Goal: Task Accomplishment & Management: Manage account settings

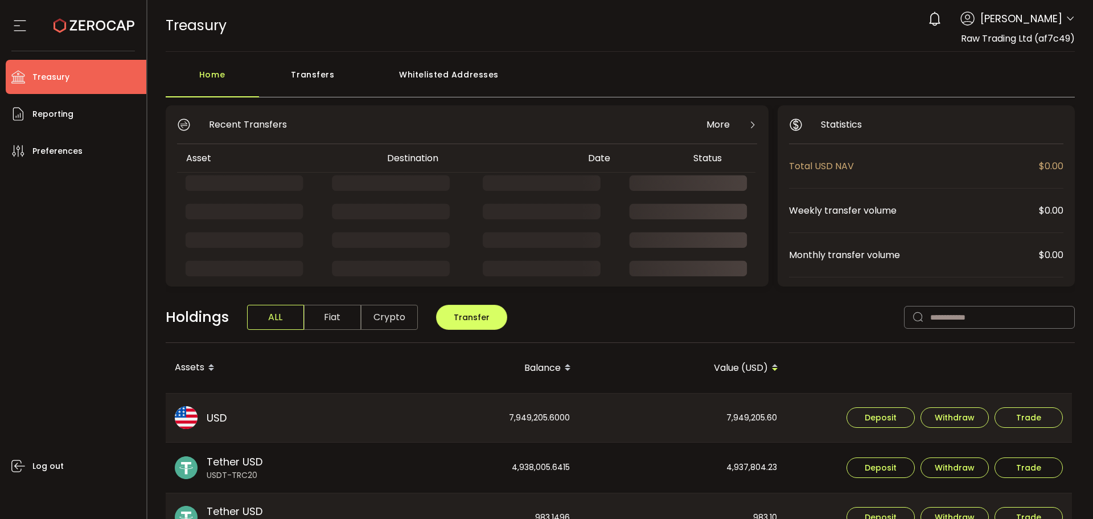
click at [1066, 19] on icon at bounding box center [1070, 18] width 9 height 9
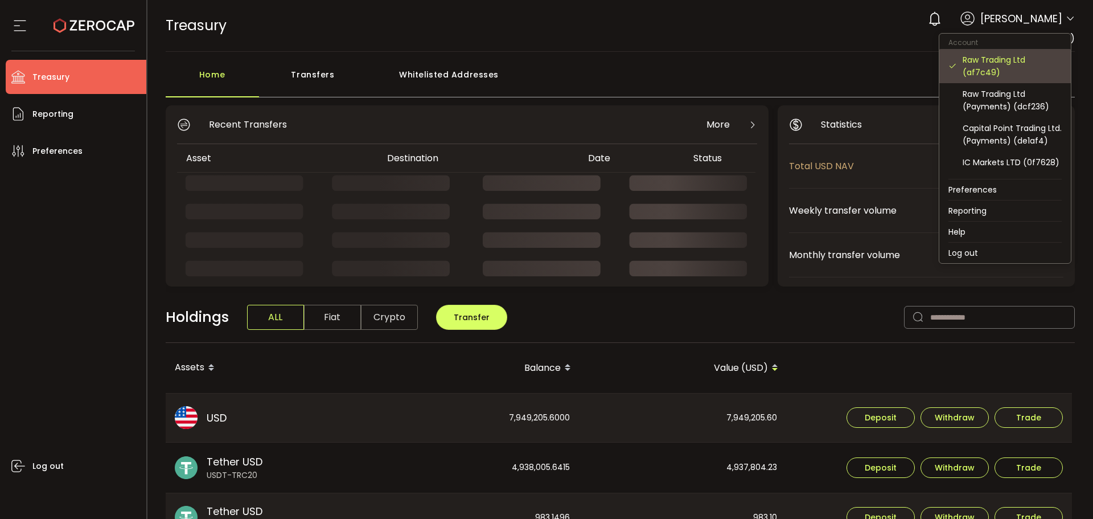
click at [982, 71] on div "Raw Trading Ltd (af7c49)" at bounding box center [1012, 66] width 99 height 25
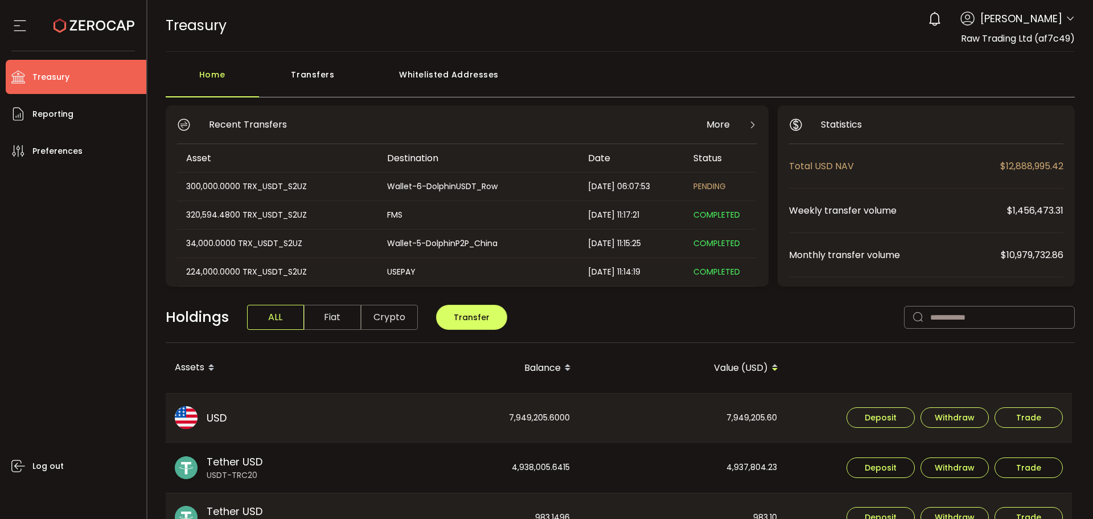
click at [305, 48] on div "TREASURY Buy Power $0.00 USD Treasury Treasury Your verification is pending 0 A…" at bounding box center [621, 25] width 910 height 51
click at [305, 77] on div "Transfers" at bounding box center [313, 80] width 108 height 34
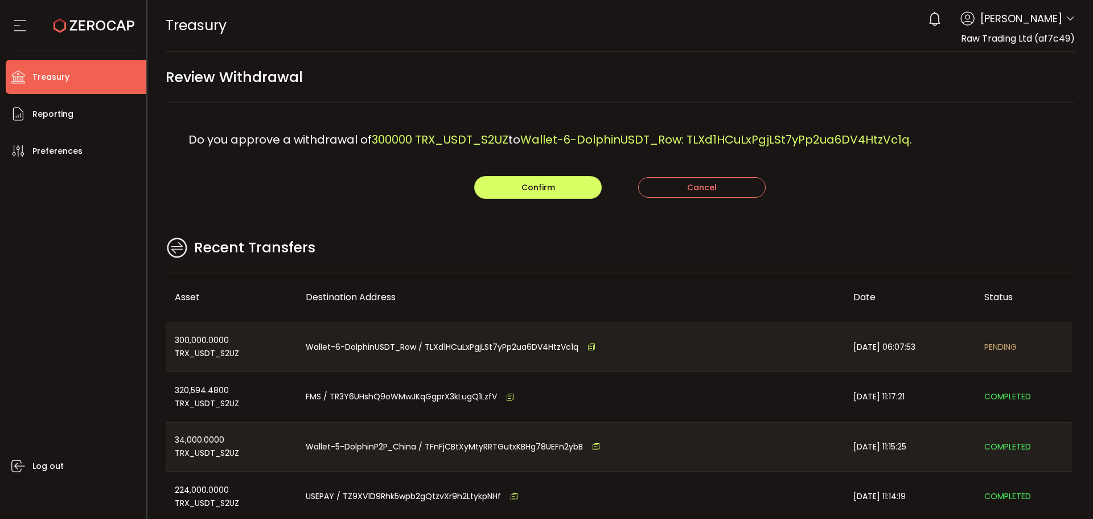
click at [490, 274] on th "Destination Address" at bounding box center [571, 297] width 548 height 50
click at [524, 175] on div "Do you approve a withdrawal of 300000 TRX_USDT_S2UZ to Wallet-6-DolphinUSDT_Row…" at bounding box center [621, 139] width 910 height 73
click at [537, 182] on span "Confirm" at bounding box center [539, 187] width 34 height 11
